Goal: Transaction & Acquisition: Purchase product/service

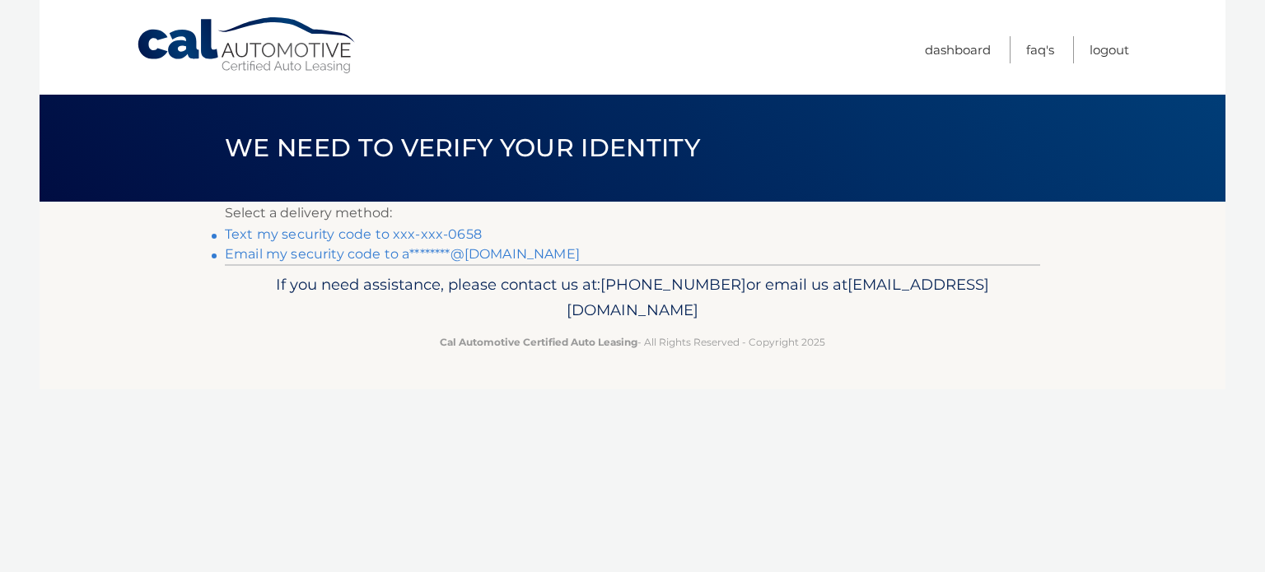
click at [460, 230] on link "Text my security code to xxx-xxx-0658" at bounding box center [353, 235] width 257 height 16
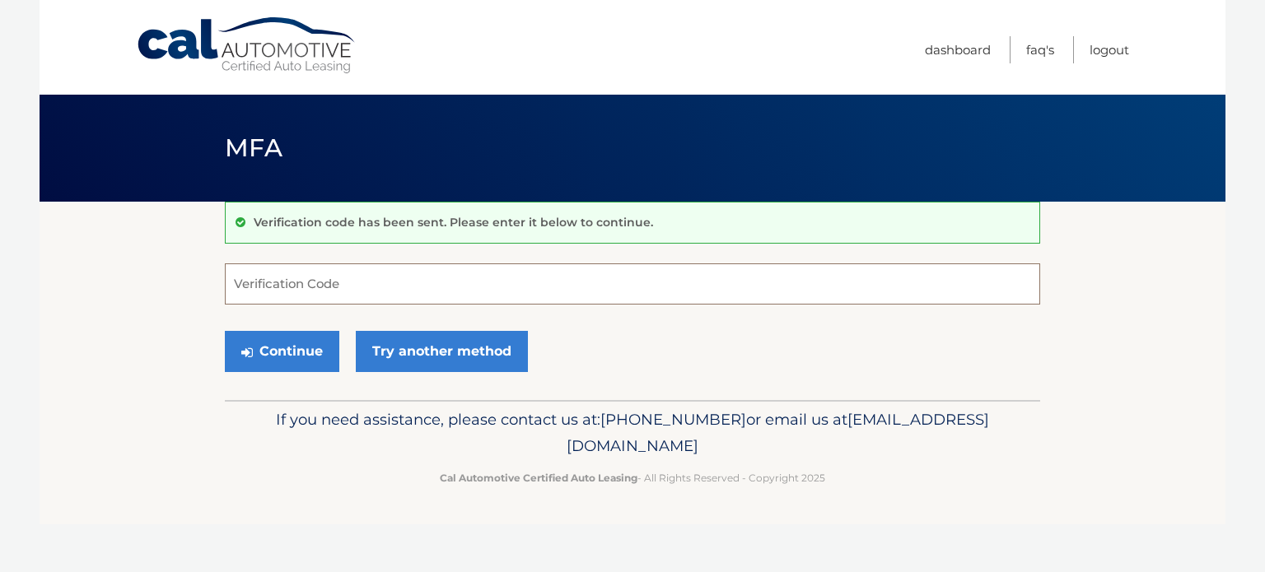
click at [434, 285] on input "Verification Code" at bounding box center [632, 284] width 815 height 41
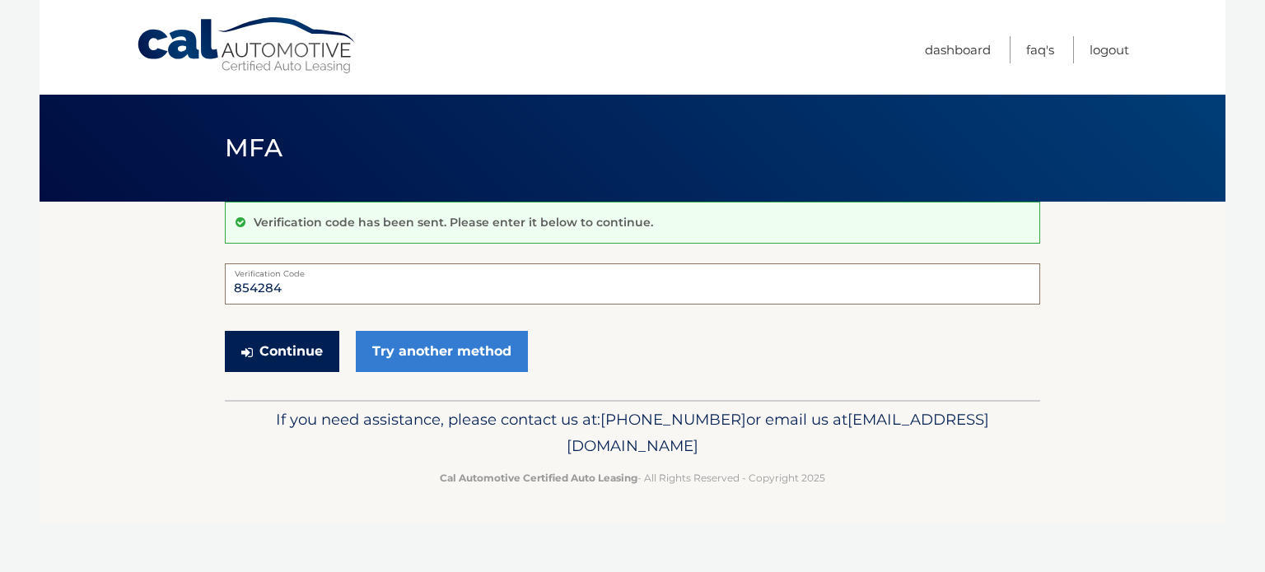
type input "854284"
click at [299, 357] on button "Continue" at bounding box center [282, 351] width 114 height 41
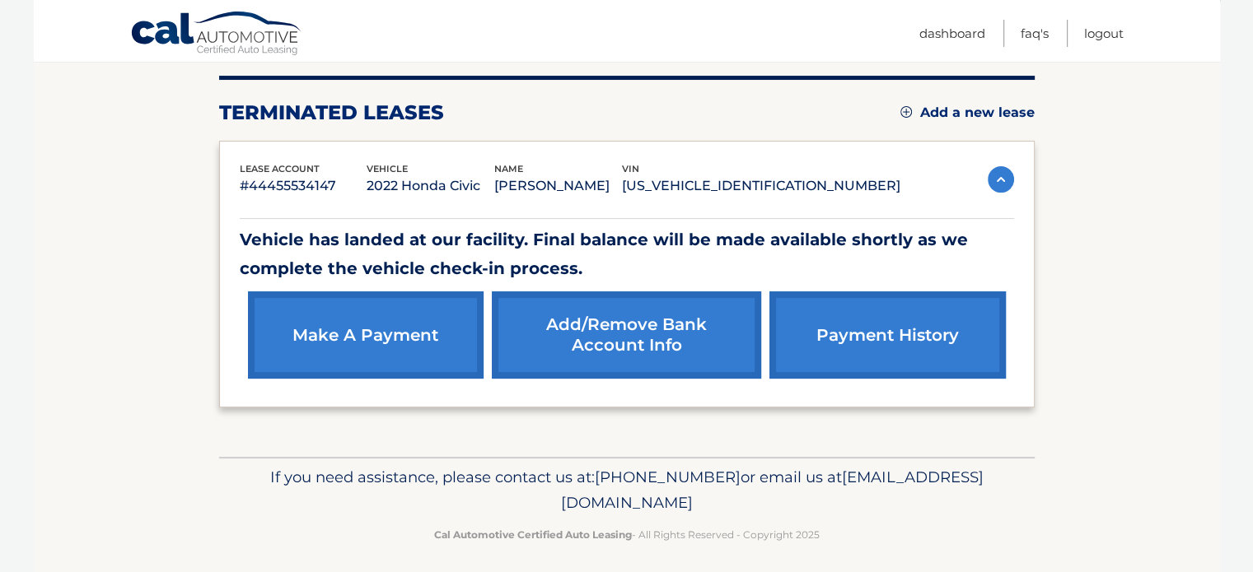
scroll to position [204, 0]
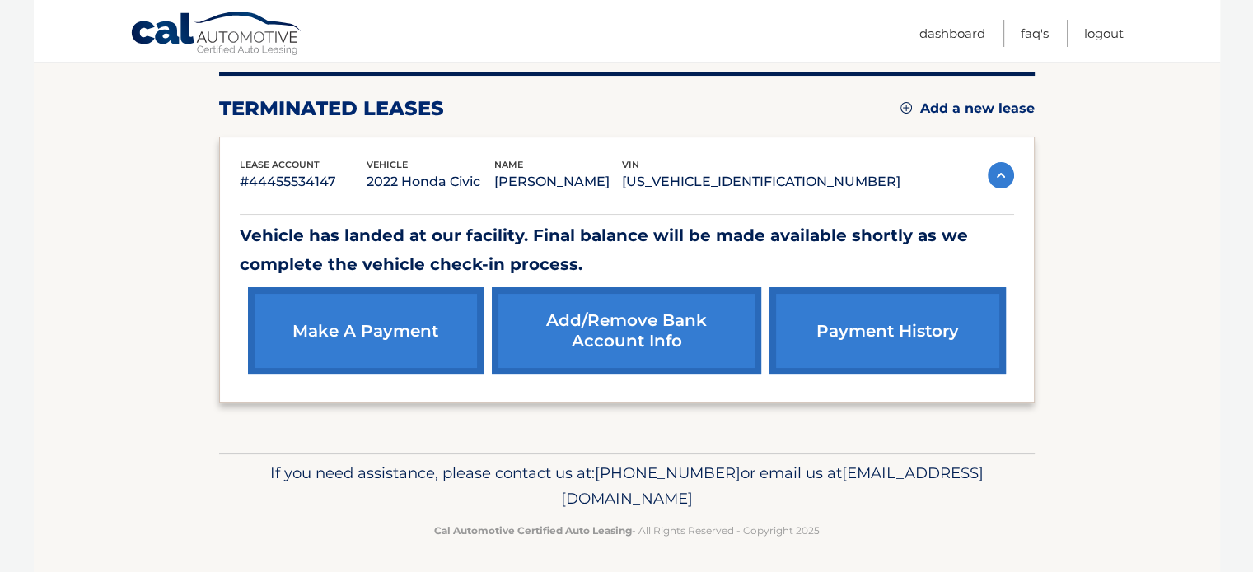
click at [399, 324] on link "make a payment" at bounding box center [366, 330] width 236 height 87
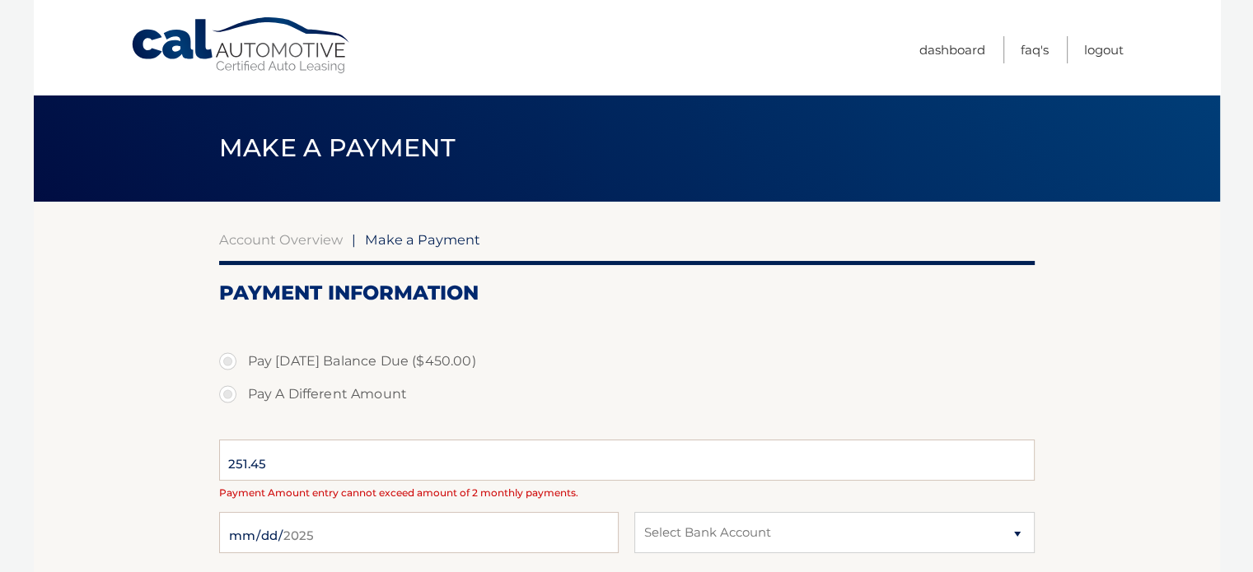
select select "NDVlYTdiYTctMTMwMy00NjBhLWFjMTYtMzdjZTUwNjE2MDQ0"
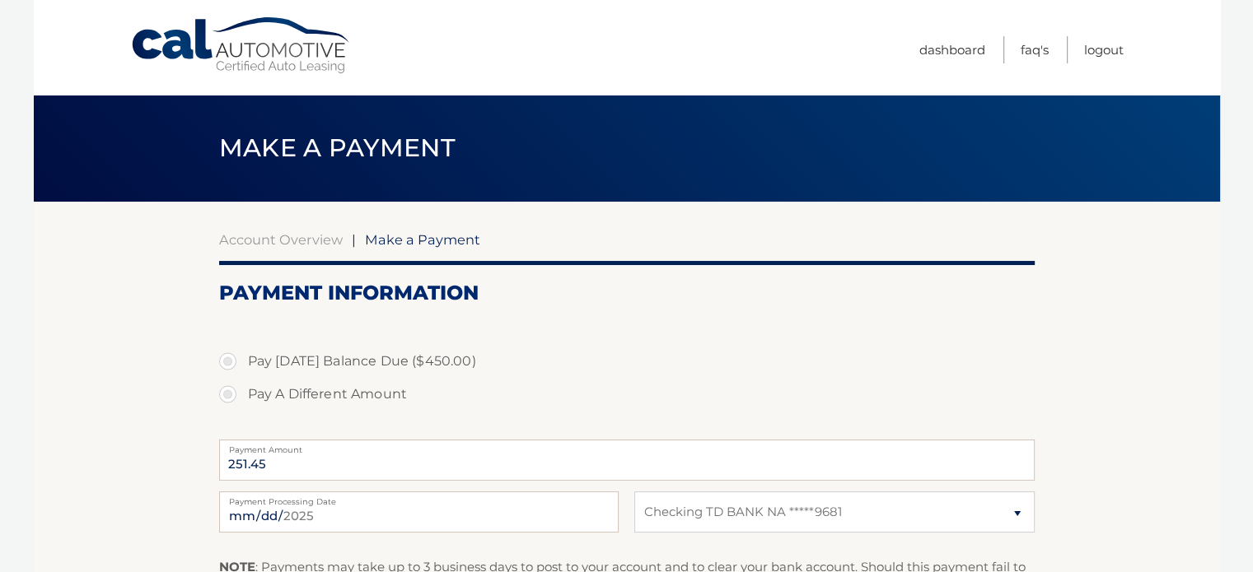
click at [1124, 45] on div "Cal Automotive Menu Dashboard FAQ's Logout" at bounding box center [627, 47] width 1186 height 95
click at [1106, 49] on link "Logout" at bounding box center [1104, 49] width 40 height 27
